Goal: Check status: Check status

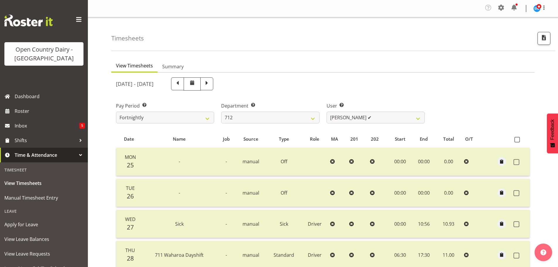
select select "822"
click at [181, 83] on span at bounding box center [178, 83] width 8 height 8
select select
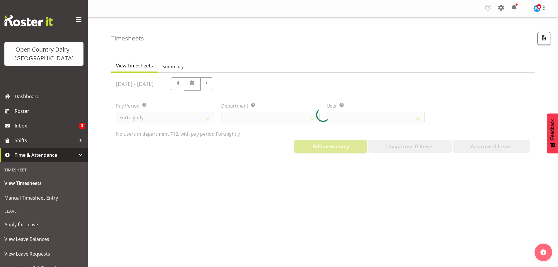
select select "822"
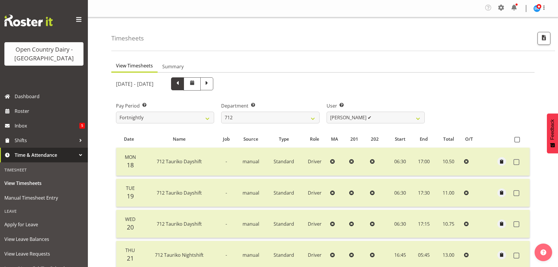
click at [181, 84] on span at bounding box center [178, 83] width 8 height 8
select select
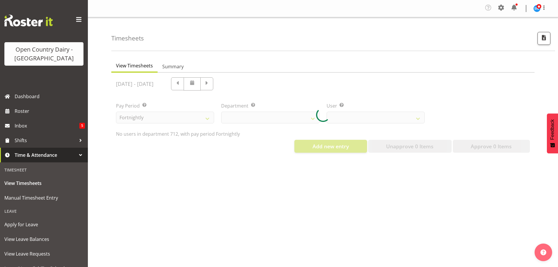
select select "822"
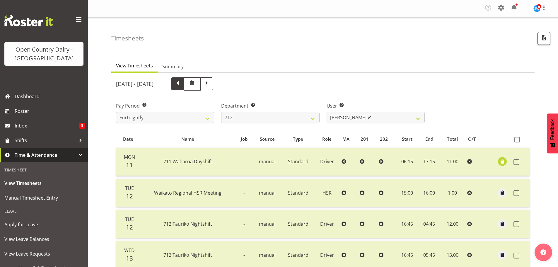
click at [181, 86] on span at bounding box center [178, 83] width 8 height 8
select select
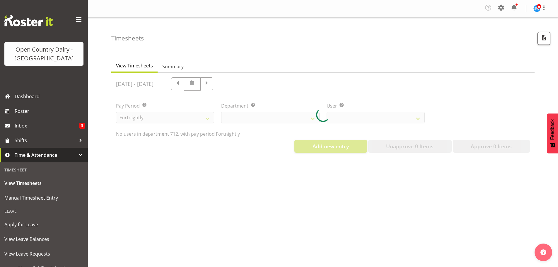
select select "822"
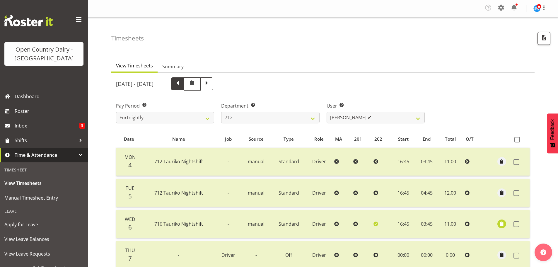
click at [181, 85] on span at bounding box center [178, 83] width 8 height 8
select select
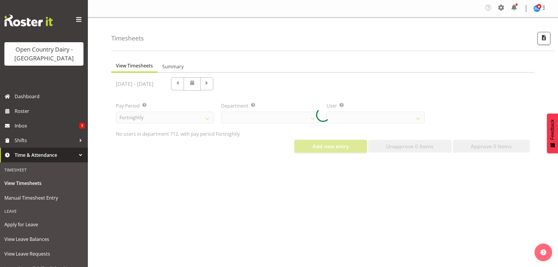
select select "822"
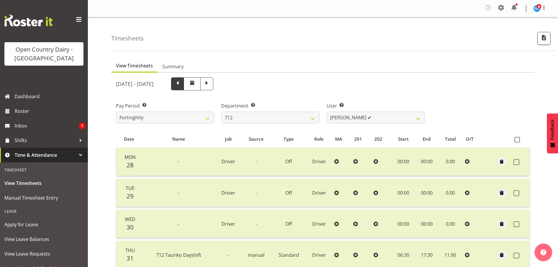
click at [181, 84] on span at bounding box center [178, 83] width 8 height 8
select select
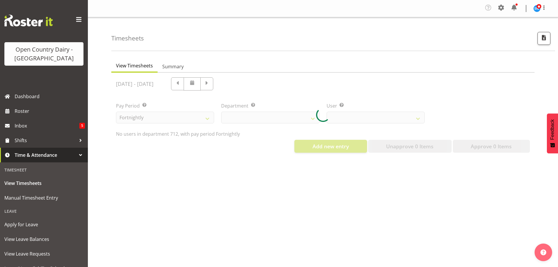
select select "822"
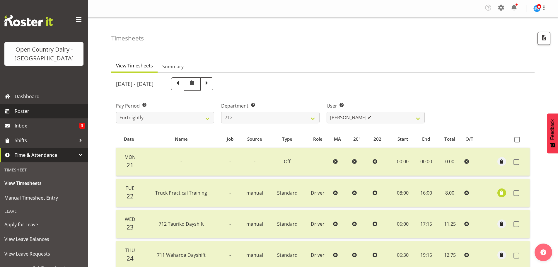
click at [27, 111] on span "Roster" at bounding box center [50, 111] width 70 height 9
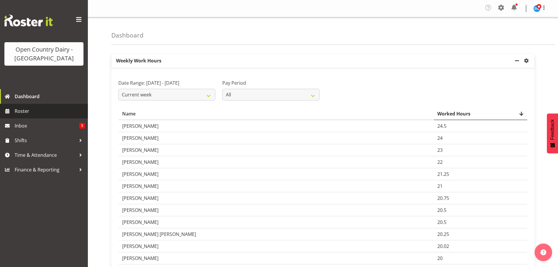
click at [21, 110] on span "Roster" at bounding box center [50, 111] width 70 height 9
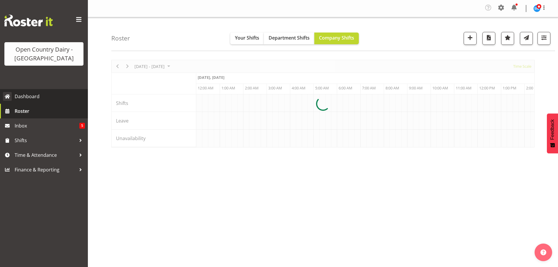
scroll to position [0, 563]
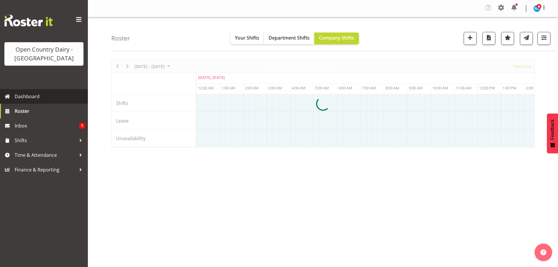
click at [185, 65] on div at bounding box center [323, 104] width 424 height 88
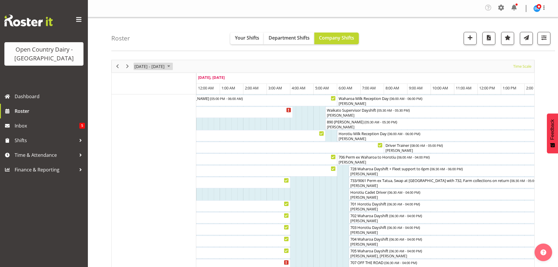
click at [172, 65] on span "September 01 - 07, 2025" at bounding box center [168, 66] width 7 height 7
click at [195, 80] on span "next month" at bounding box center [196, 81] width 10 height 11
click at [184, 79] on span "previous month" at bounding box center [186, 81] width 10 height 11
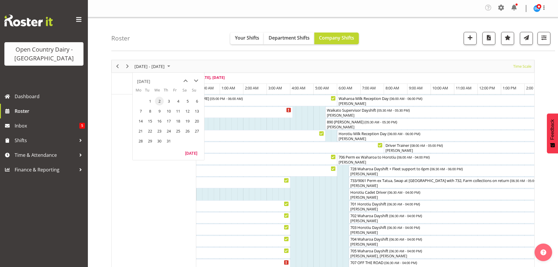
click at [140, 130] on span "21" at bounding box center [140, 131] width 9 height 9
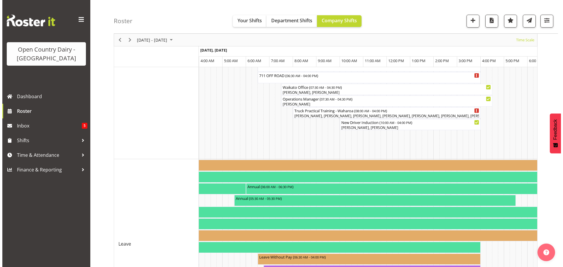
scroll to position [434, 0]
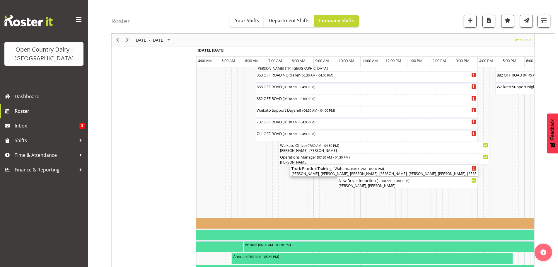
click at [417, 169] on div "Truck Practical Training - Waharoa ( 08:00 AM - 04:00 PM )" at bounding box center [384, 168] width 185 height 6
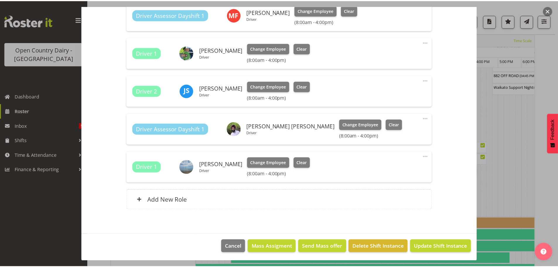
scroll to position [441, 0]
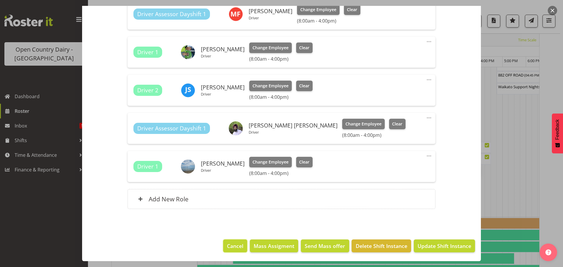
click at [235, 242] on span "Cancel" at bounding box center [235, 246] width 16 height 8
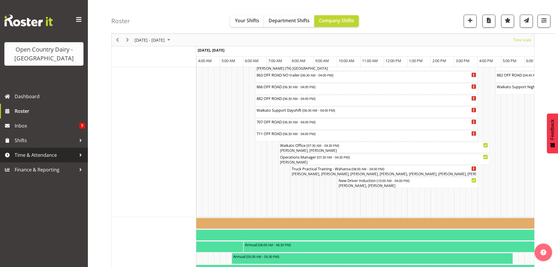
click at [30, 152] on span "Time & Attendance" at bounding box center [46, 155] width 62 height 9
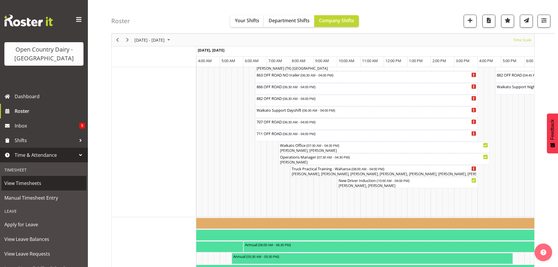
click at [23, 183] on span "View Timesheets" at bounding box center [43, 183] width 79 height 9
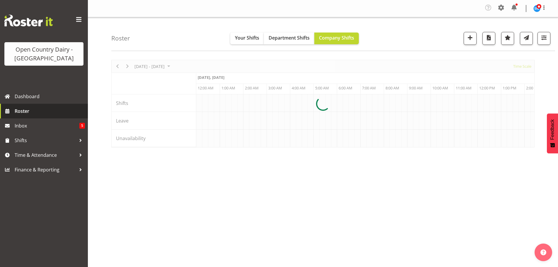
scroll to position [0, 563]
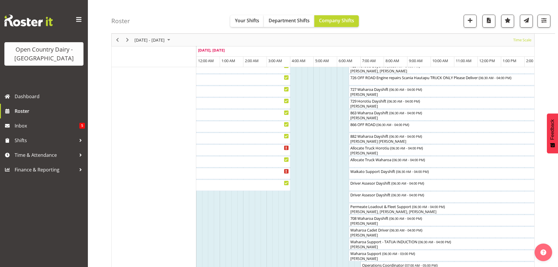
scroll to position [381, 0]
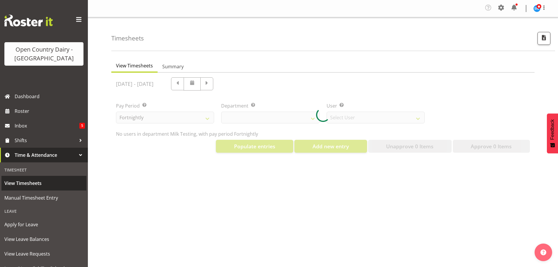
select select "733"
select select "7414"
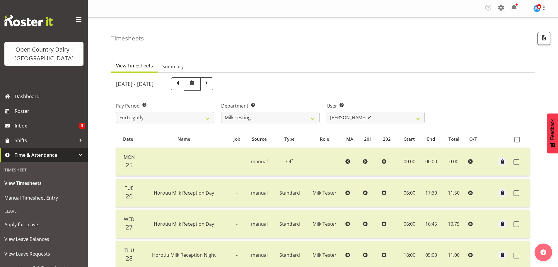
click at [196, 84] on span at bounding box center [192, 82] width 7 height 7
click at [196, 80] on span at bounding box center [192, 82] width 7 height 7
click at [181, 84] on span at bounding box center [178, 83] width 8 height 8
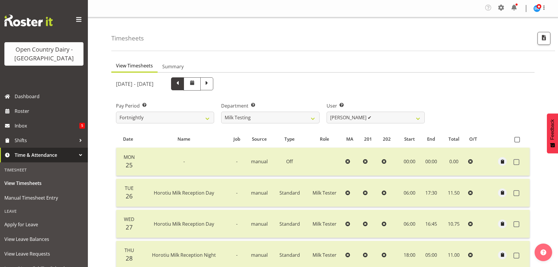
select select
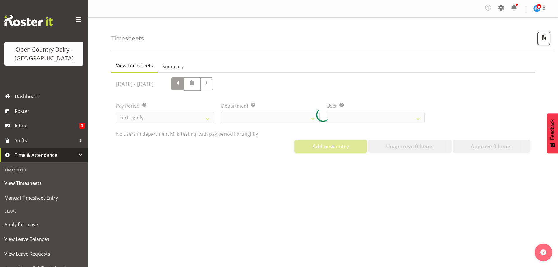
select select "733"
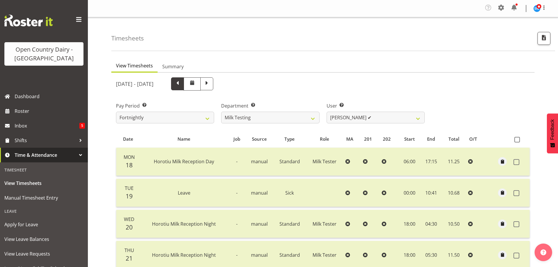
click at [181, 84] on span at bounding box center [178, 83] width 8 height 8
select select
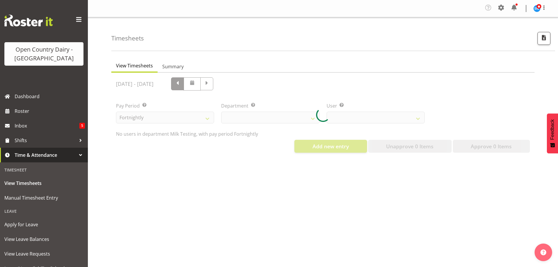
select select "733"
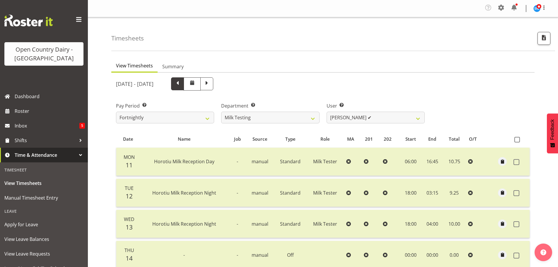
click at [181, 84] on span at bounding box center [178, 83] width 8 height 8
select select
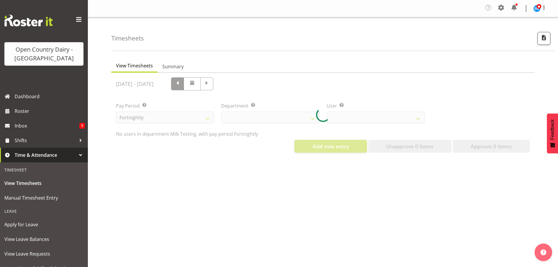
select select "733"
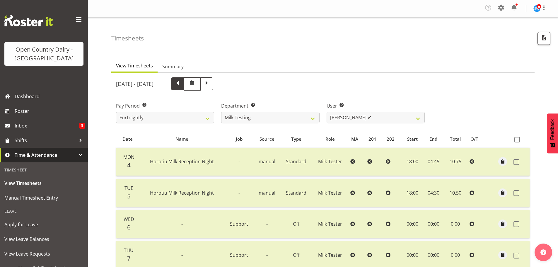
click at [181, 81] on span at bounding box center [178, 83] width 8 height 8
select select
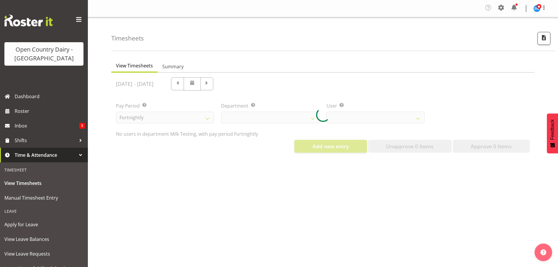
select select "733"
